Goal: Information Seeking & Learning: Learn about a topic

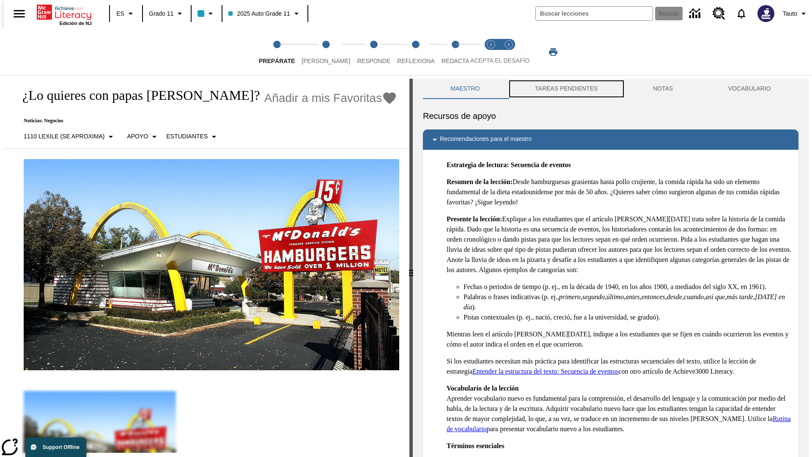
click at [566, 89] on button "TAREAS PENDIENTES" at bounding box center [567, 89] width 118 height 20
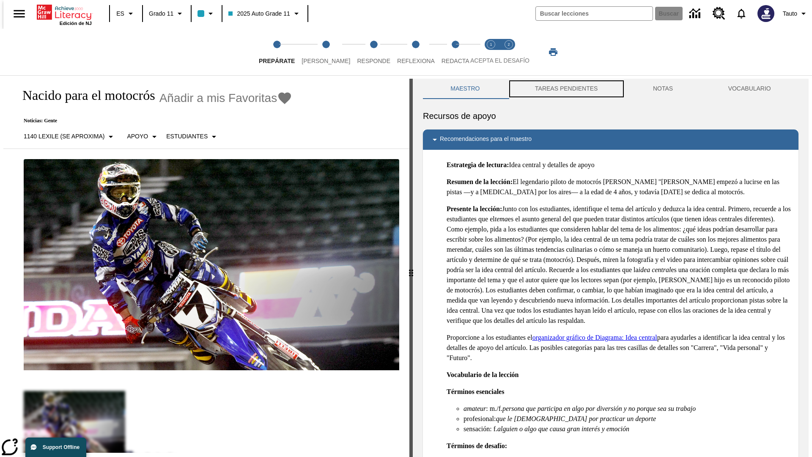
click at [566, 89] on button "TAREAS PENDIENTES" at bounding box center [567, 89] width 118 height 20
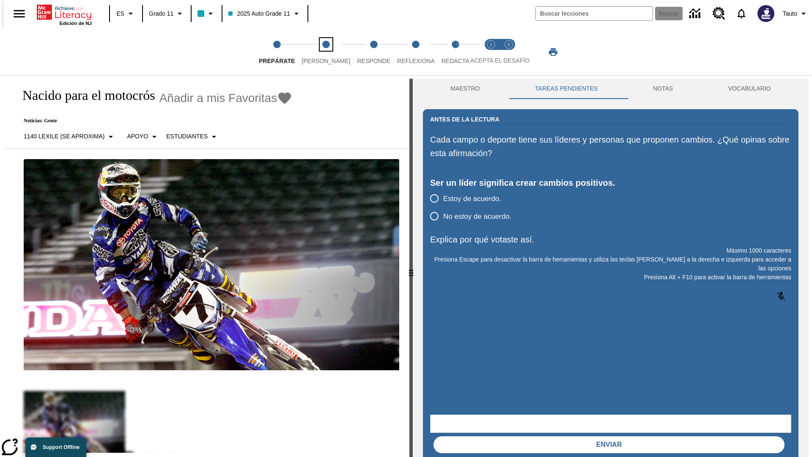
click at [319, 52] on span "[PERSON_NAME]" at bounding box center [326, 57] width 49 height 15
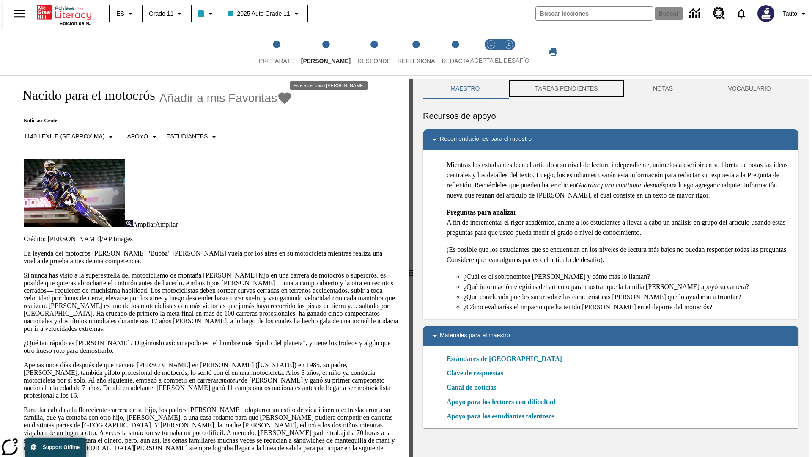
scroll to position [0, 0]
click at [566, 89] on button "TAREAS PENDIENTES" at bounding box center [567, 88] width 118 height 20
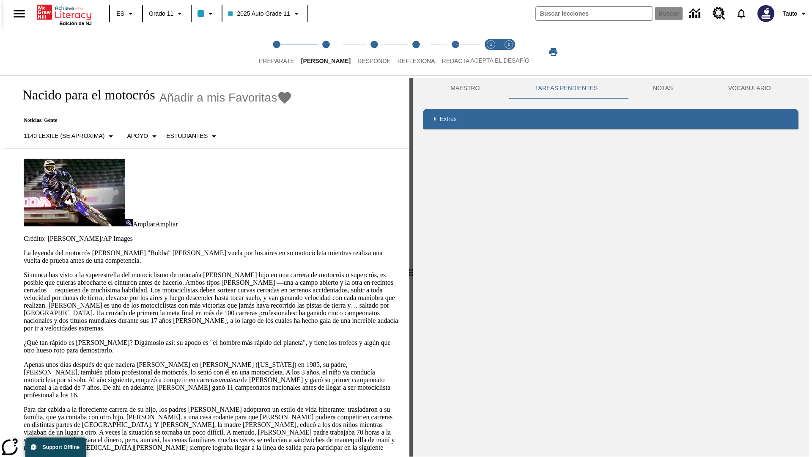
click at [24, 271] on p "Si nunca has visto a la superestrella del motociclismo de montaña James Stewart…" at bounding box center [212, 301] width 376 height 61
